Goal: Information Seeking & Learning: Understand process/instructions

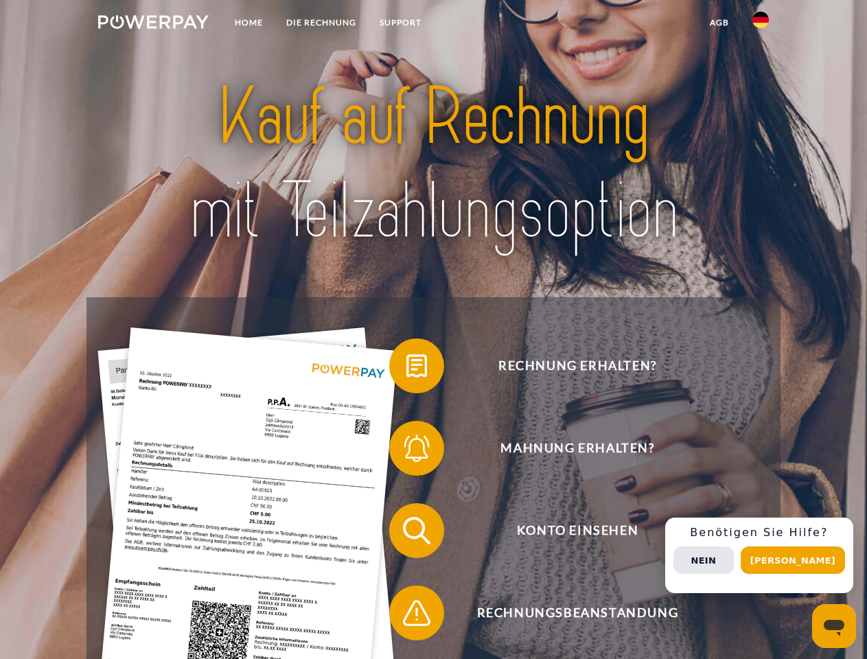
click at [153, 24] on img at bounding box center [153, 22] width 111 height 14
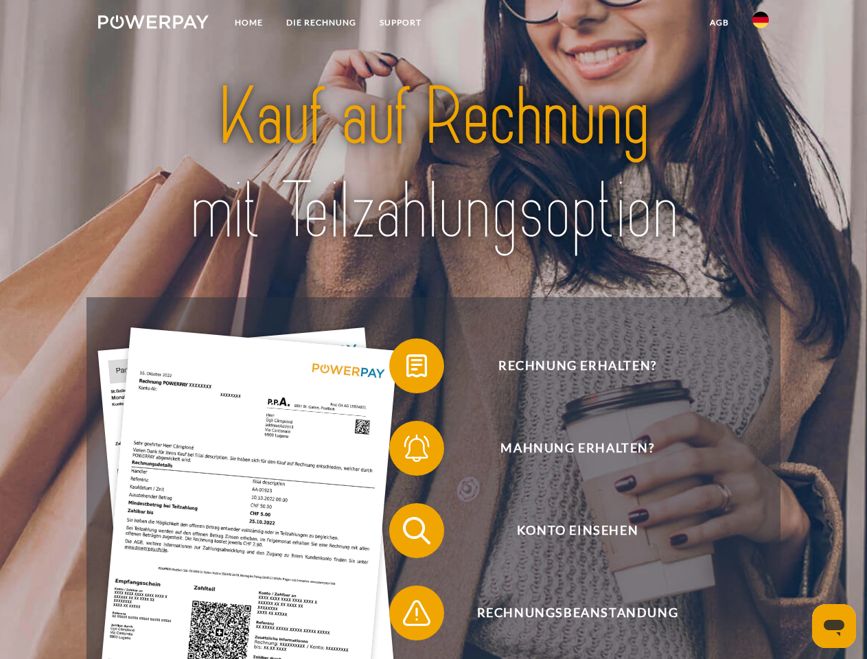
click at [761, 24] on img at bounding box center [760, 20] width 16 height 16
click at [719, 23] on link "agb" at bounding box center [719, 22] width 43 height 25
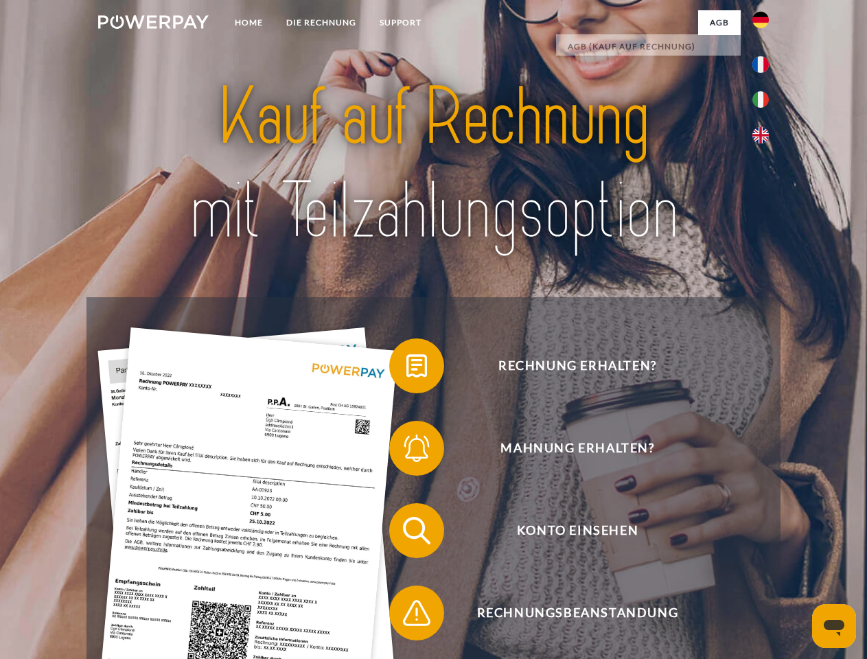
click at [406, 369] on span at bounding box center [396, 366] width 69 height 69
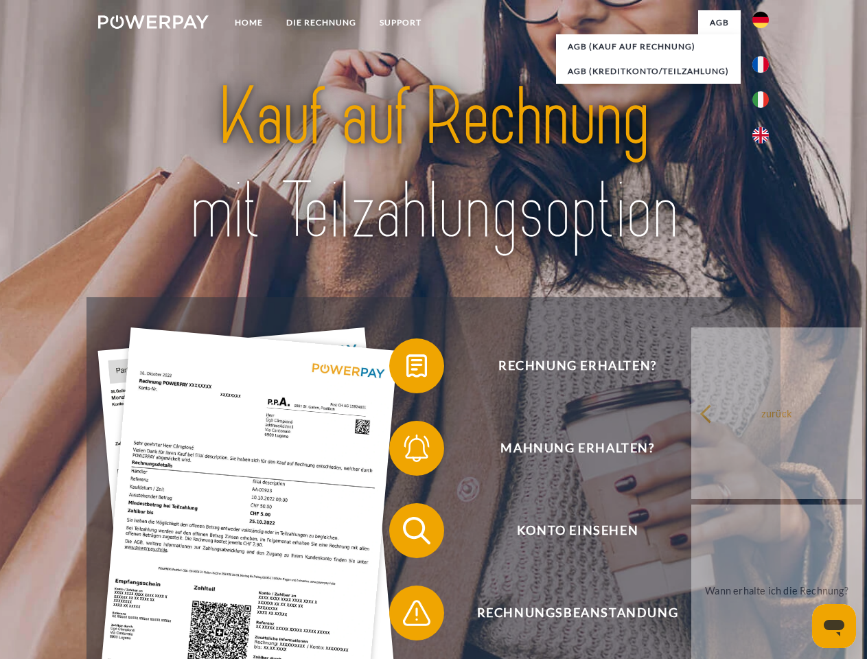
click at [406, 451] on div "Rechnung erhalten? Mahnung erhalten? Konto einsehen" at bounding box center [432, 571] width 693 height 549
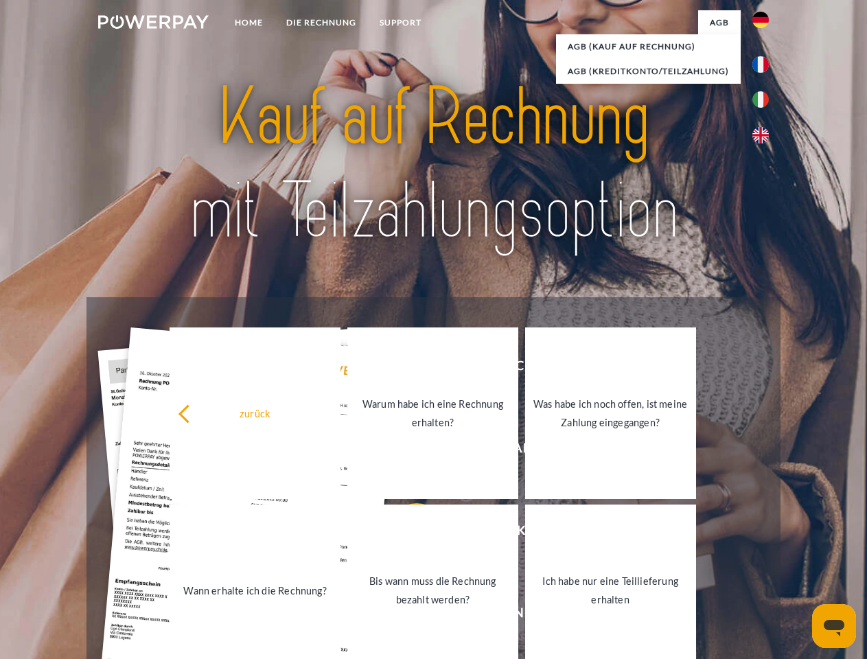
click at [406, 533] on link "Bis wann muss die Rechnung bezahlt werden?" at bounding box center [432, 591] width 171 height 172
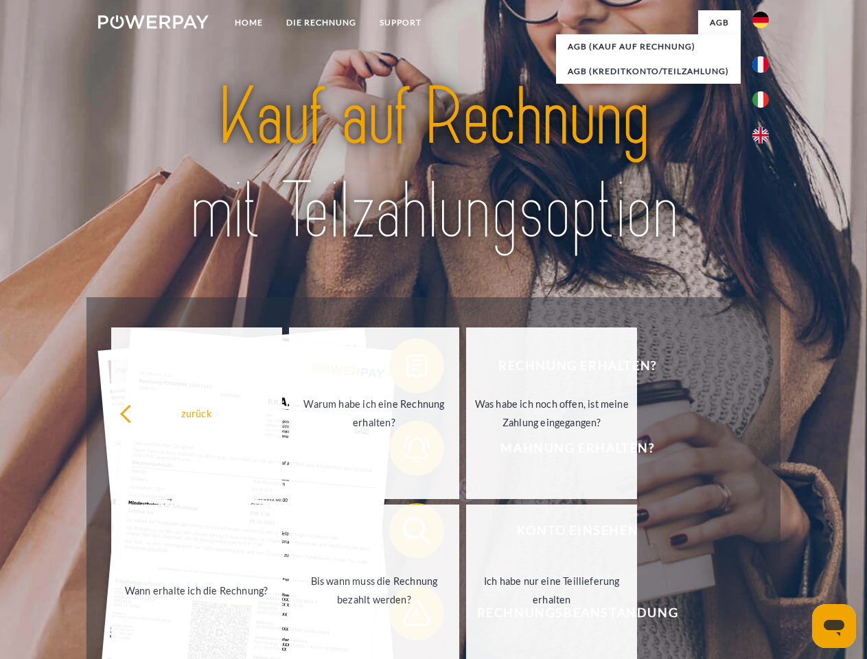
click at [406, 616] on span at bounding box center [396, 613] width 69 height 69
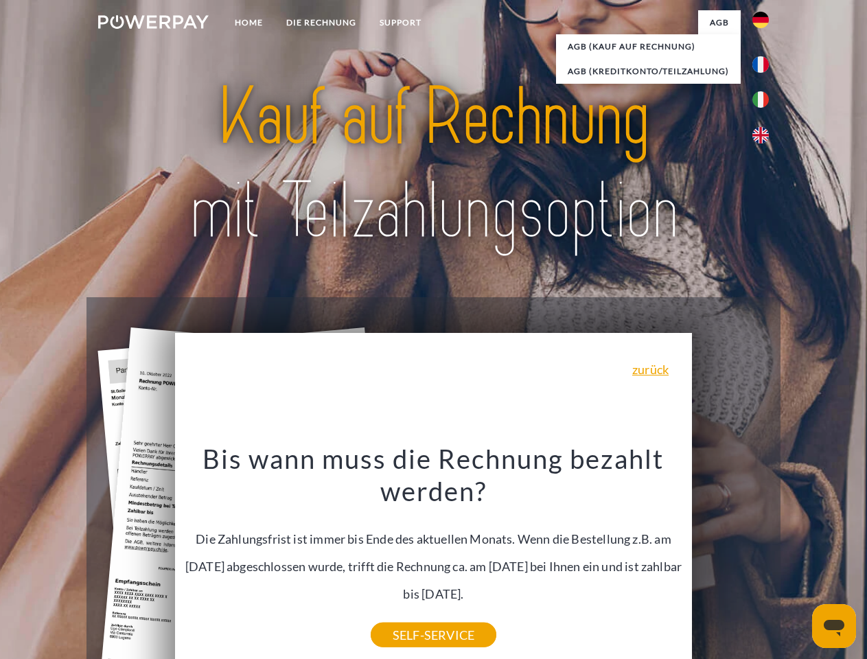
click at [764, 555] on div "Rechnung erhalten? Mahnung erhalten? Konto einsehen" at bounding box center [432, 571] width 693 height 549
click at [730, 558] on span "Konto einsehen" at bounding box center [577, 530] width 336 height 55
click at [798, 560] on header "Home DIE RECHNUNG SUPPORT" at bounding box center [433, 474] width 867 height 948
